Goal: Check status

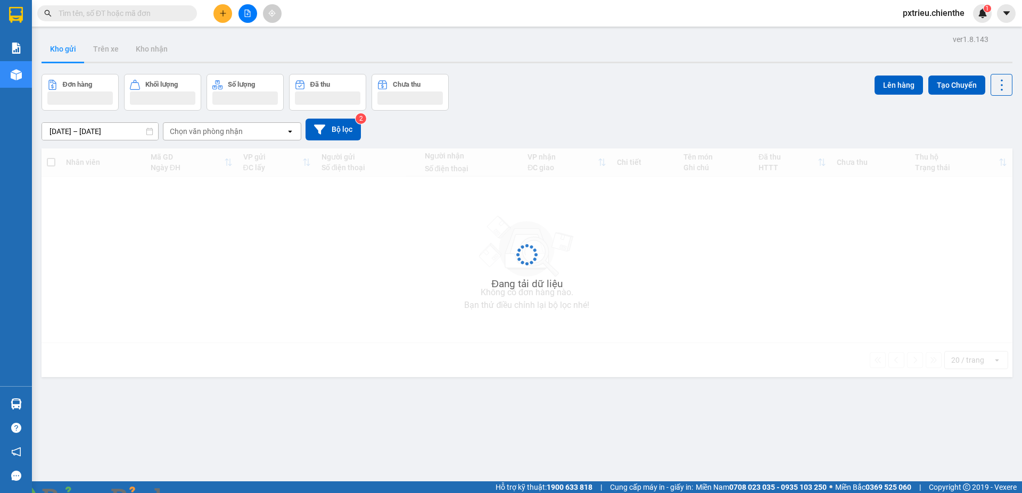
click at [66, 15] on input "text" at bounding box center [122, 13] width 126 height 12
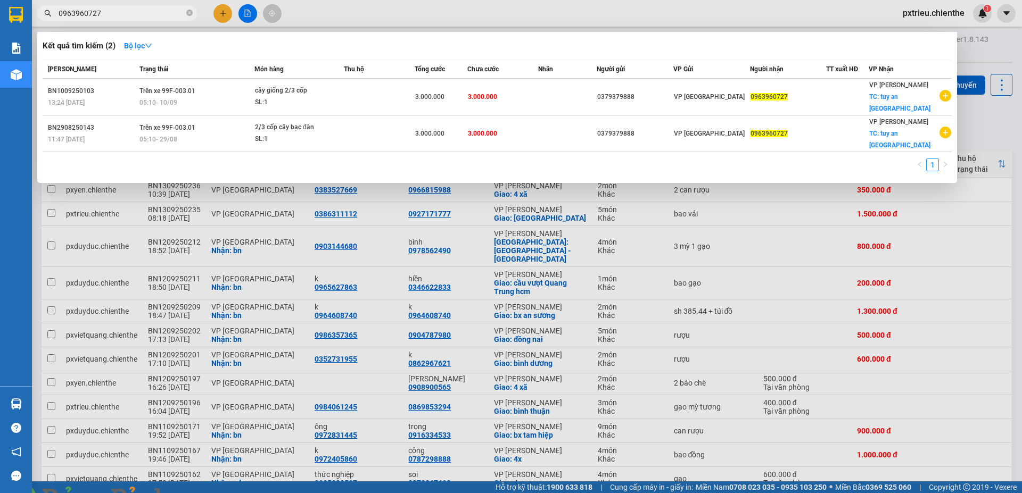
type input "0963960727"
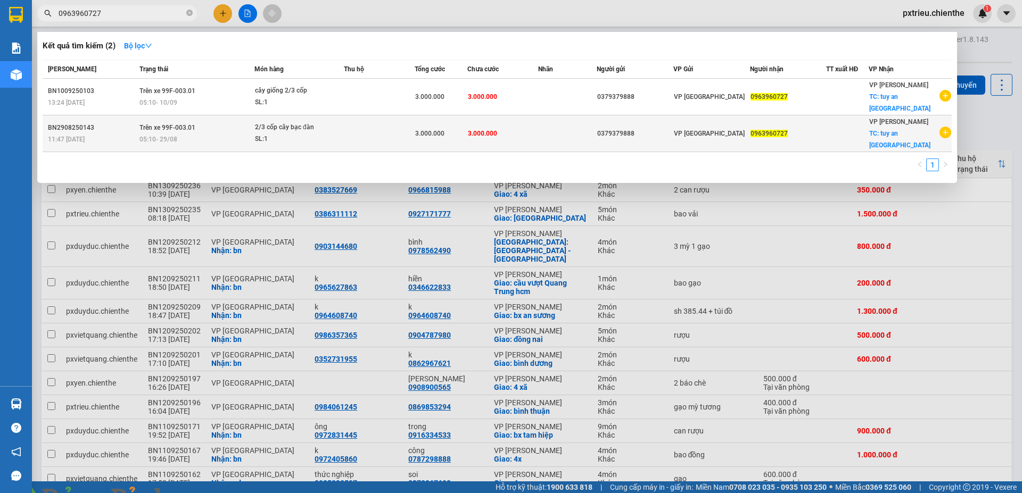
click at [318, 122] on div "2/3 cốp cây bạc đàn" at bounding box center [295, 128] width 80 height 12
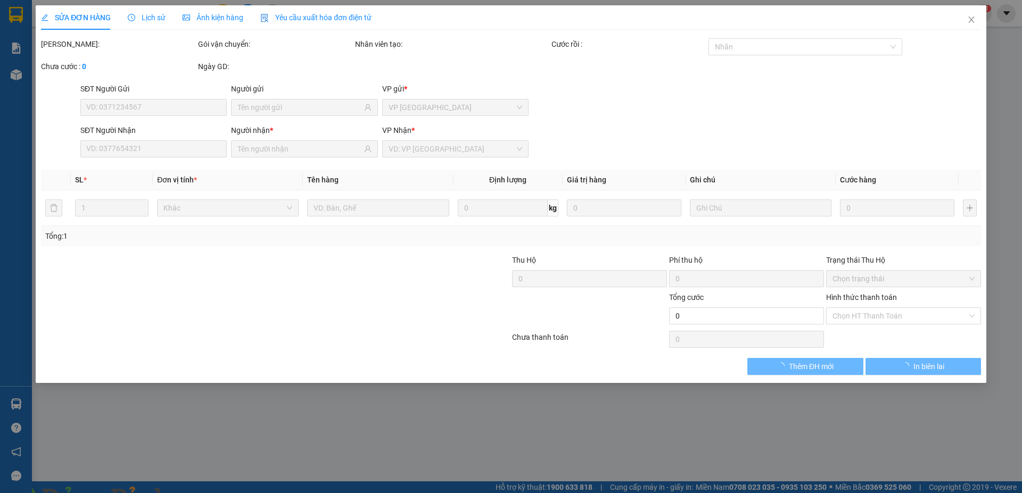
type input "0379379888"
type input "0963960727"
type input "3.000.000"
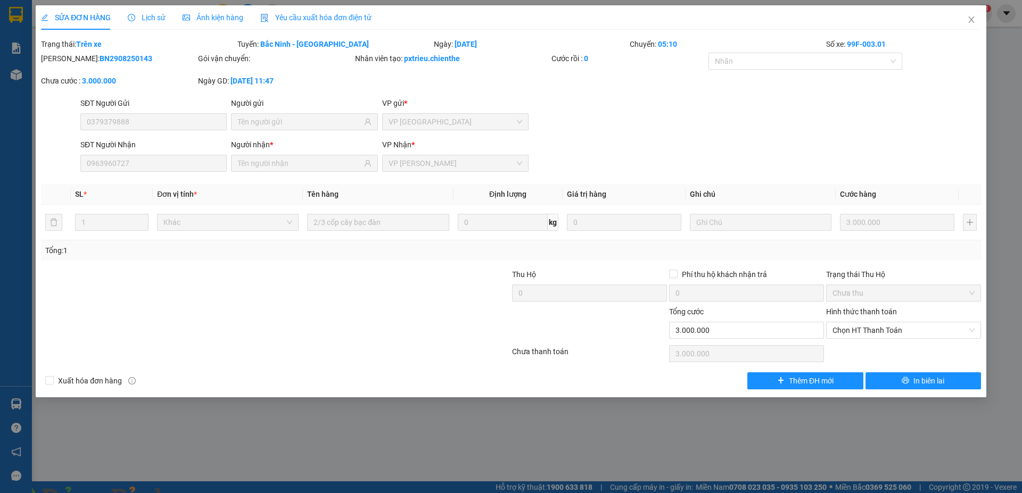
click at [234, 20] on span "Ảnh kiện hàng" at bounding box center [213, 17] width 61 height 9
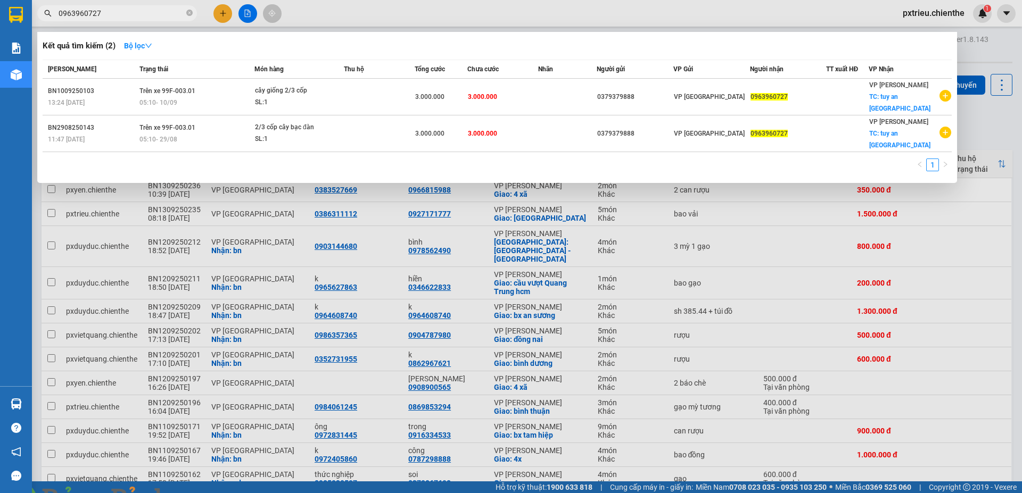
click at [107, 12] on input "0963960727" at bounding box center [122, 13] width 126 height 12
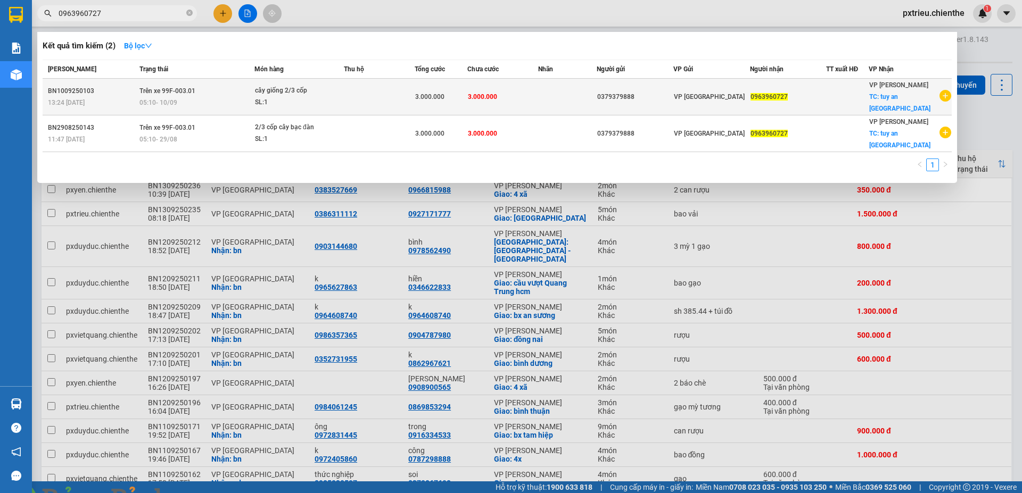
click at [326, 89] on div "cây giống 2/3 cốp" at bounding box center [295, 91] width 80 height 12
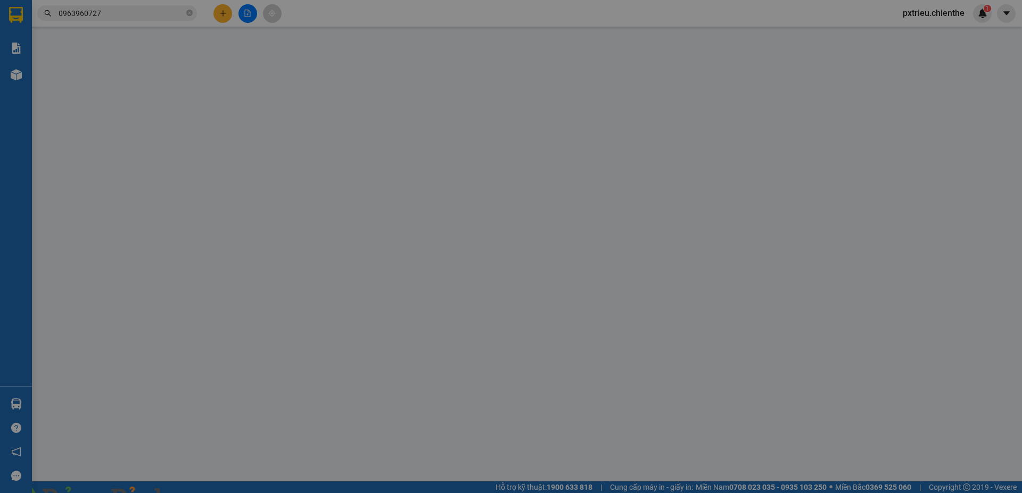
type input "0379379888"
type input "0963960727"
type input "3.000.000"
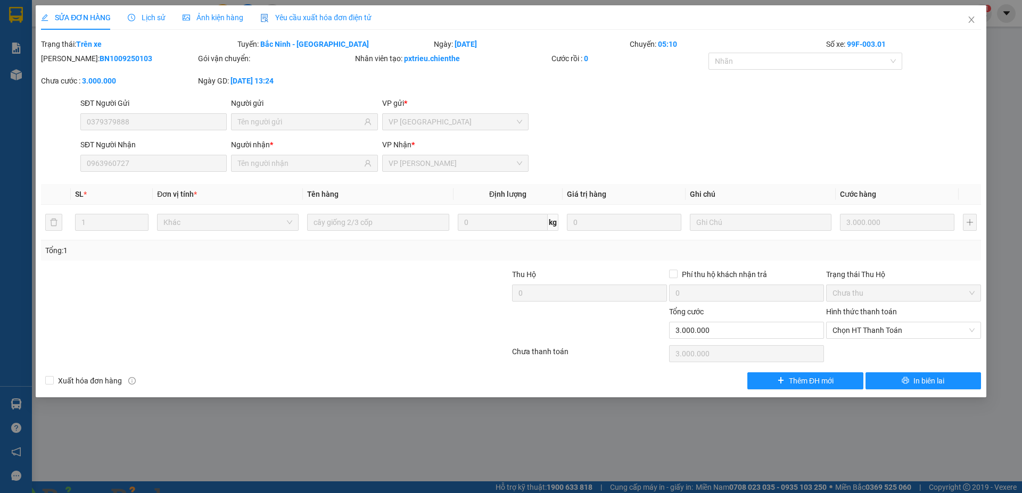
click at [214, 19] on span "Ảnh kiện hàng" at bounding box center [213, 17] width 61 height 9
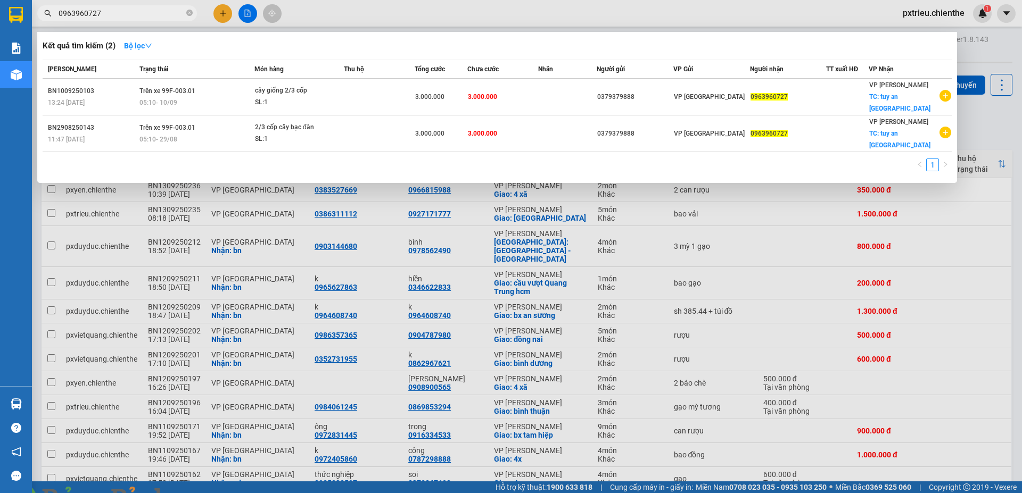
click at [112, 11] on input "0963960727" at bounding box center [122, 13] width 126 height 12
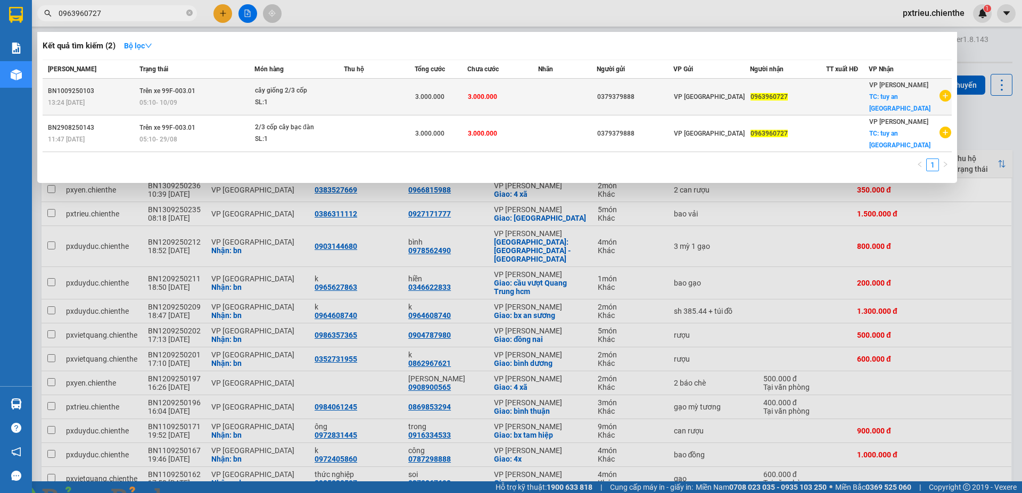
click at [202, 87] on td "Trên xe 99F-003.01 05:10 [DATE]" at bounding box center [196, 97] width 118 height 37
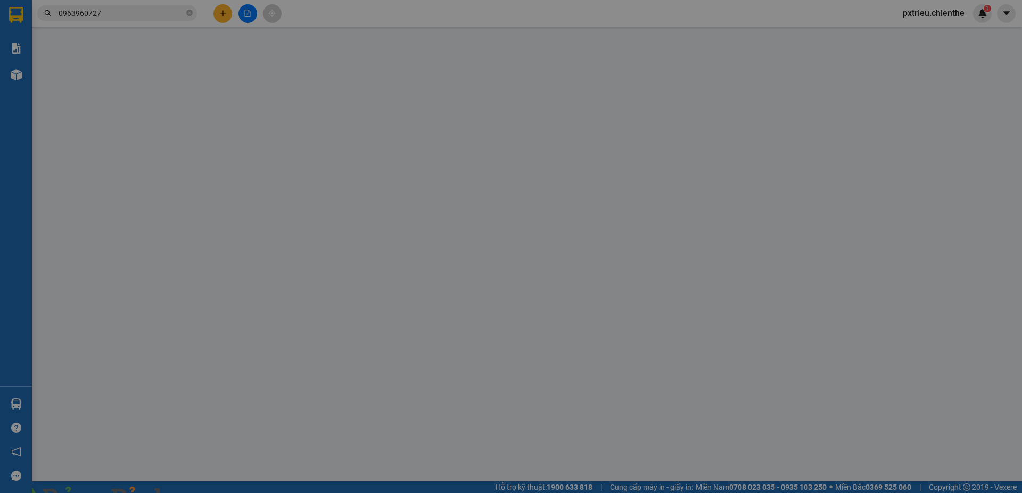
type input "0379379888"
type input "0963960727"
type input "3.000.000"
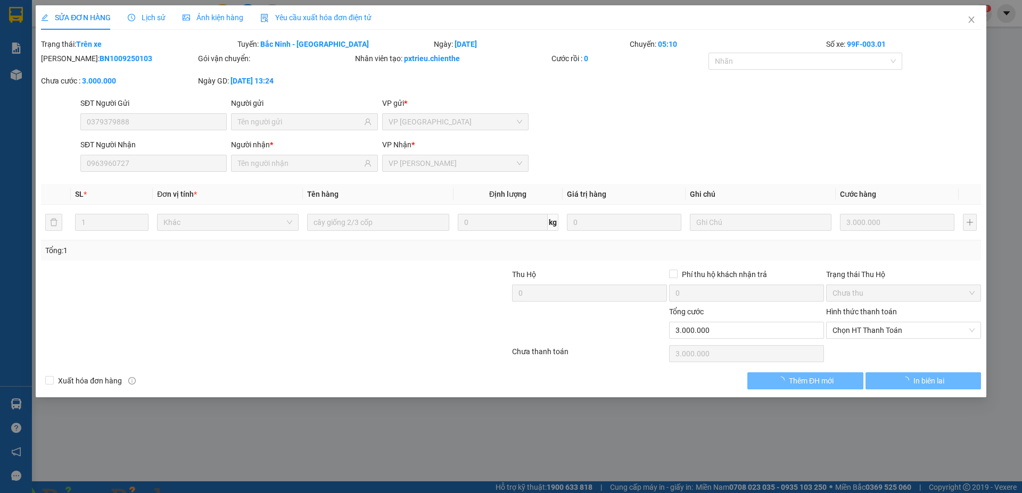
click at [193, 15] on span "Ảnh kiện hàng" at bounding box center [213, 17] width 61 height 9
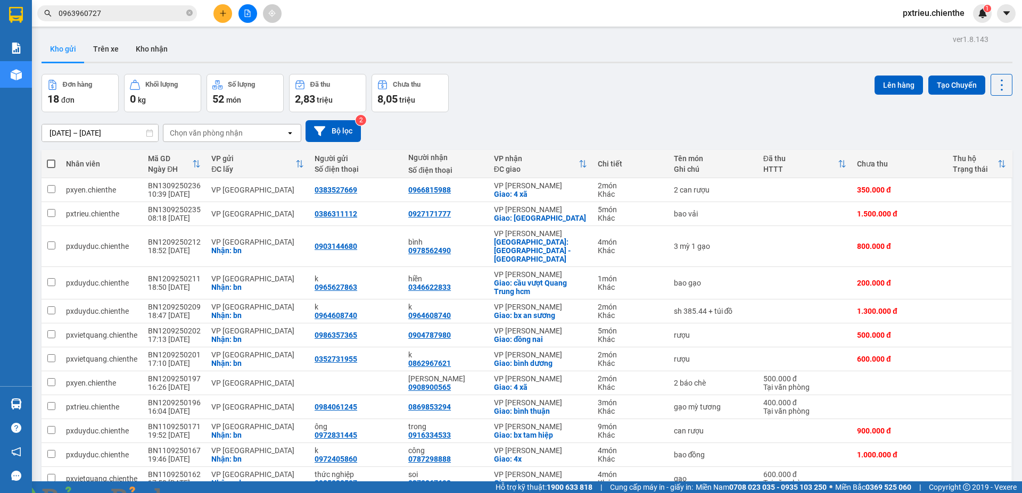
click at [138, 13] on input "0963960727" at bounding box center [122, 13] width 126 height 12
